Goal: Task Accomplishment & Management: Use online tool/utility

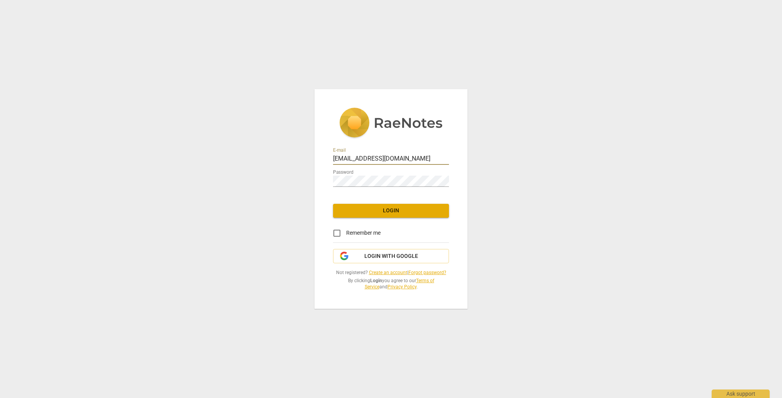
click at [352, 213] on span "Login" at bounding box center [390, 211] width 103 height 8
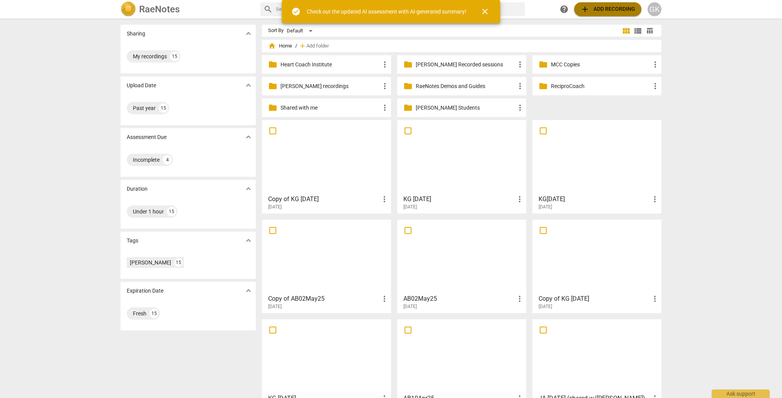
click at [602, 10] on span "add Add recording" at bounding box center [607, 9] width 55 height 9
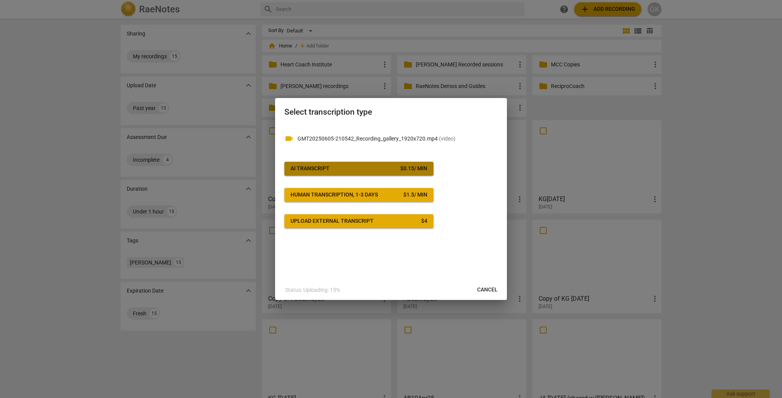
click at [322, 166] on div "AI Transcript" at bounding box center [309, 169] width 39 height 8
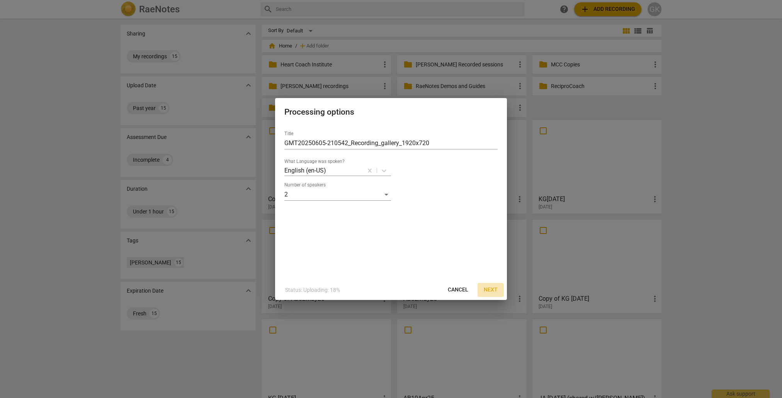
click at [492, 289] on span "Next" at bounding box center [490, 290] width 14 height 8
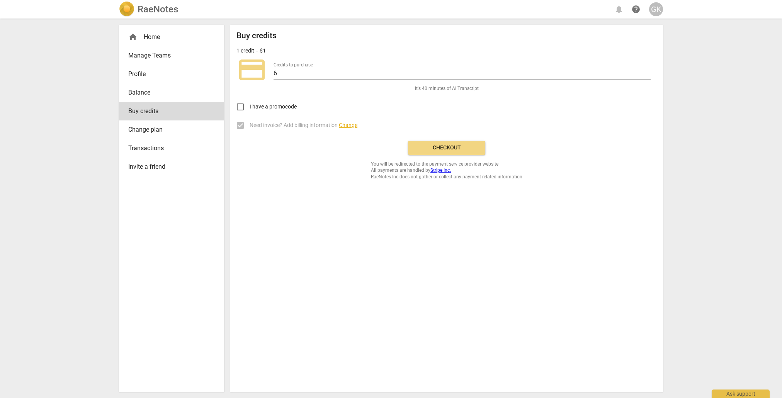
click at [431, 147] on span "Checkout" at bounding box center [446, 148] width 65 height 8
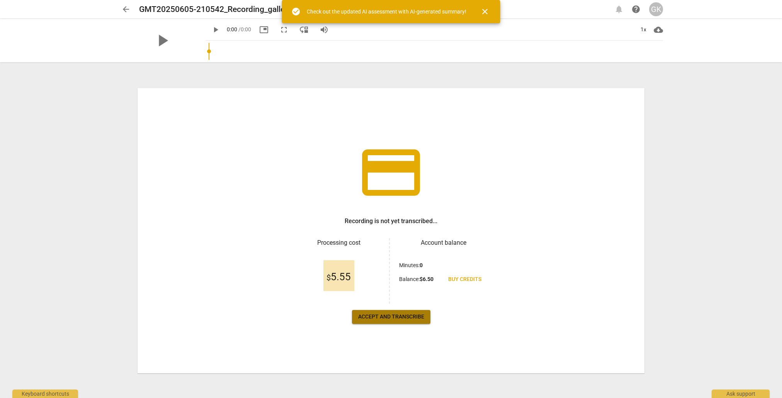
click at [372, 314] on span "Accept and transcribe" at bounding box center [391, 317] width 66 height 8
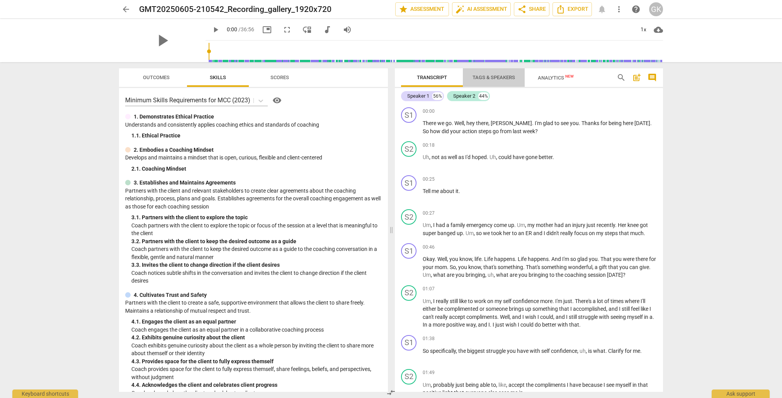
click at [493, 77] on span "Tags & Speakers" at bounding box center [493, 78] width 42 height 6
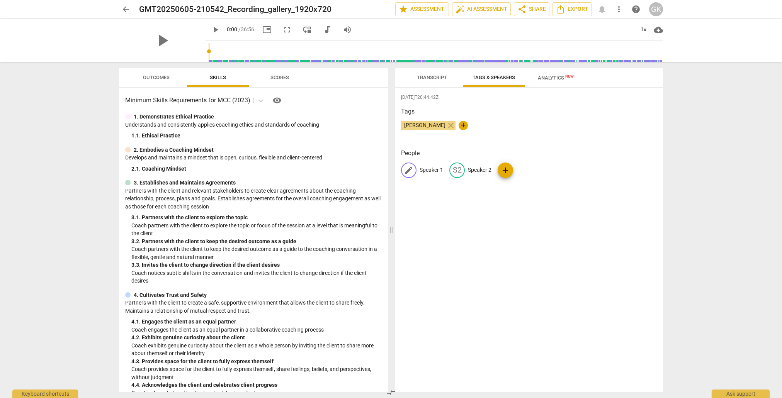
click at [429, 172] on p "Speaker 1" at bounding box center [431, 170] width 24 height 8
type input "Coach"
click at [533, 171] on p "Speaker 2" at bounding box center [530, 170] width 24 height 8
type input "Client"
click at [532, 129] on div "[PERSON_NAME] close +" at bounding box center [529, 128] width 256 height 15
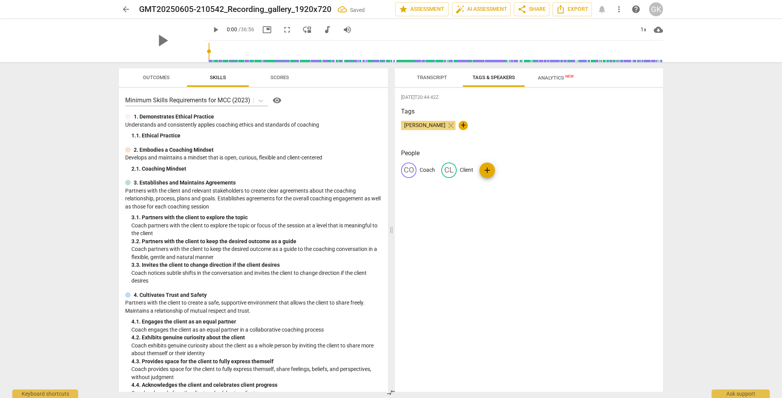
click at [424, 76] on span "Transcript" at bounding box center [432, 78] width 30 height 6
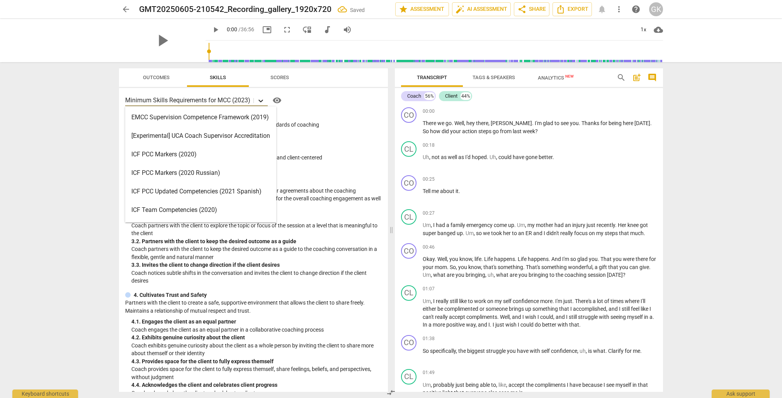
click at [262, 101] on icon at bounding box center [260, 101] width 5 height 3
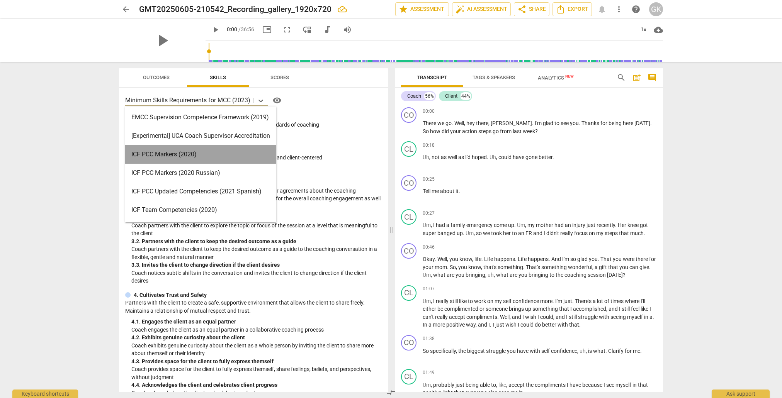
click at [144, 152] on div "ICF PCC Markers (2020)" at bounding box center [200, 154] width 151 height 19
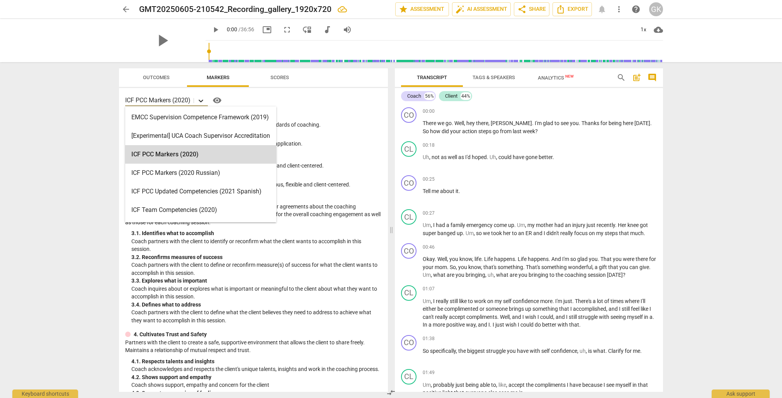
click at [204, 101] on icon at bounding box center [201, 101] width 8 height 8
click at [203, 101] on icon at bounding box center [201, 101] width 8 height 8
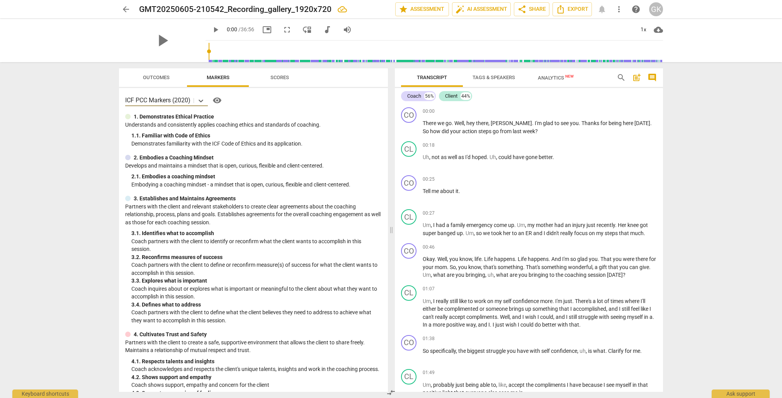
click at [621, 10] on span "more_vert" at bounding box center [618, 9] width 9 height 9
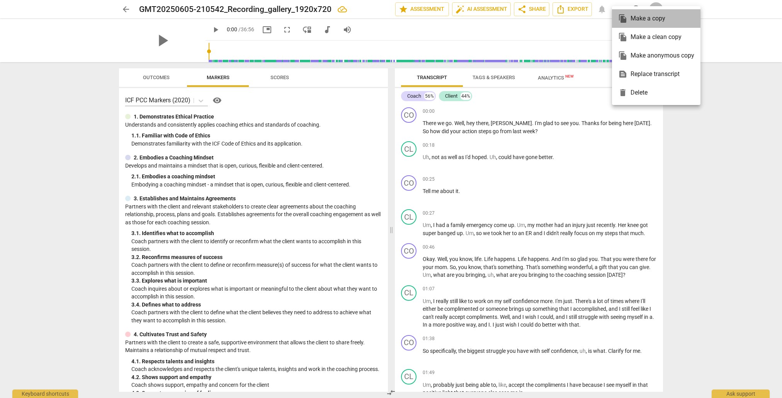
click at [639, 18] on div "file_copy Make a copy" at bounding box center [656, 18] width 76 height 19
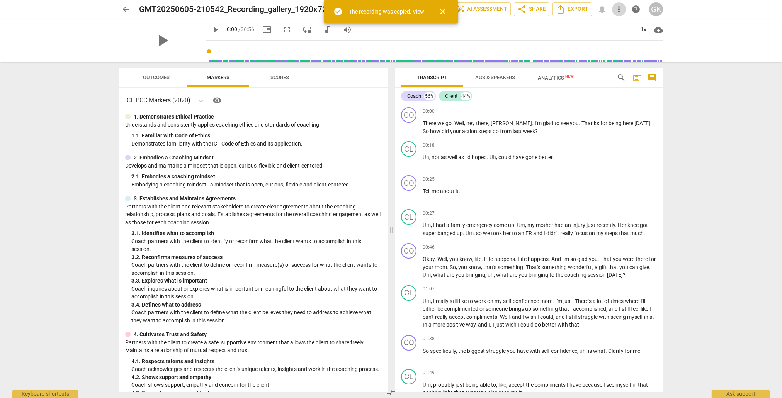
click at [619, 10] on span "more_vert" at bounding box center [618, 9] width 9 height 9
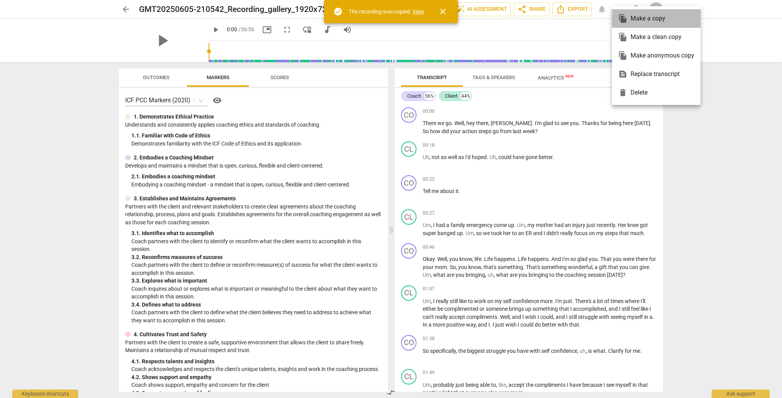
click at [619, 10] on div "file_copy Make a copy" at bounding box center [656, 18] width 76 height 19
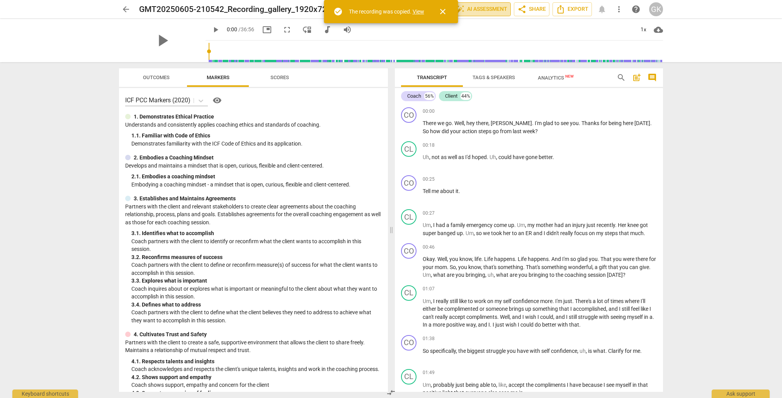
click at [487, 10] on span "auto_fix_high AI Assessment" at bounding box center [481, 9] width 52 height 9
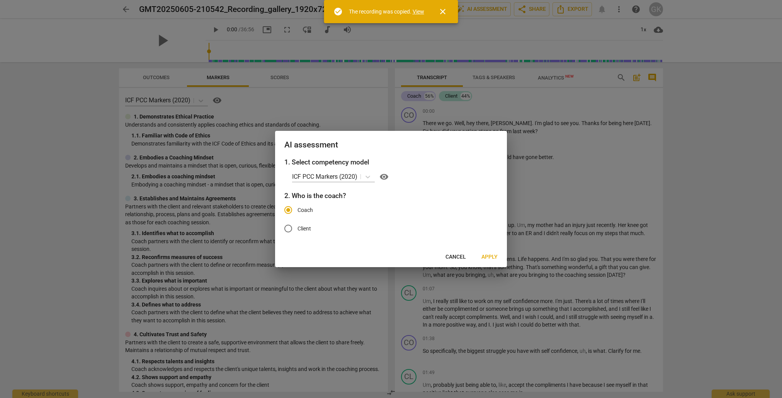
click at [491, 256] on span "Apply" at bounding box center [489, 257] width 16 height 8
